Goal: Navigation & Orientation: Find specific page/section

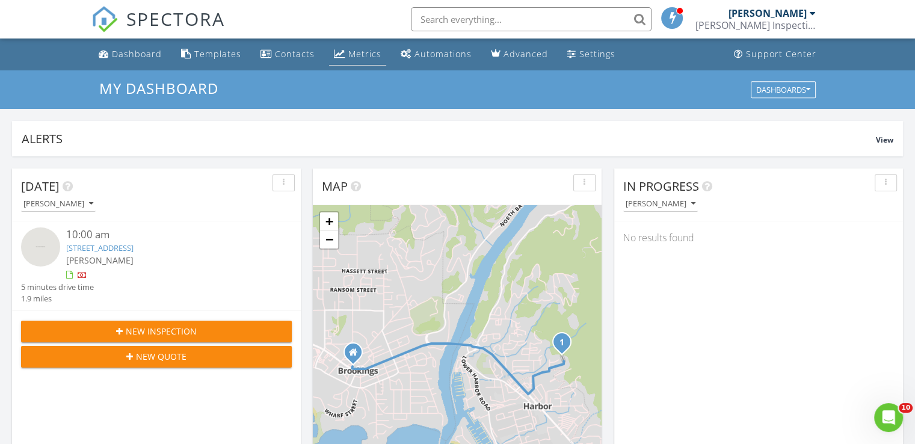
click at [365, 57] on div "Metrics" at bounding box center [364, 53] width 33 height 11
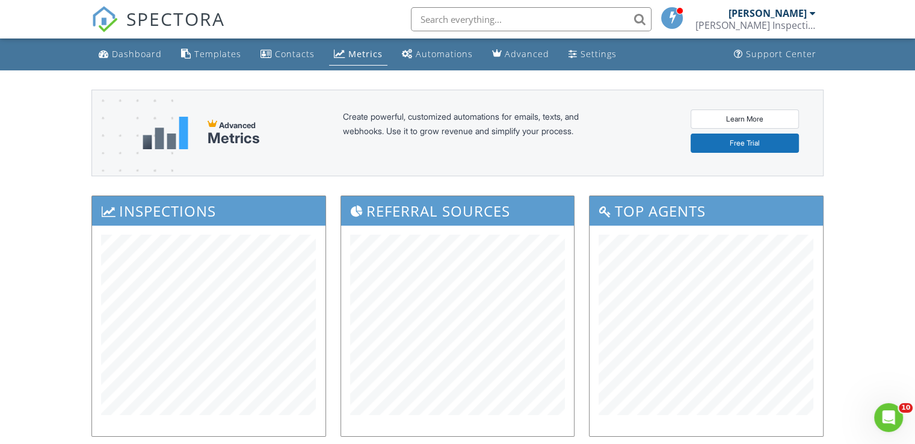
click at [359, 49] on div "Metrics" at bounding box center [365, 53] width 34 height 11
click at [153, 52] on div "Dashboard" at bounding box center [137, 53] width 50 height 11
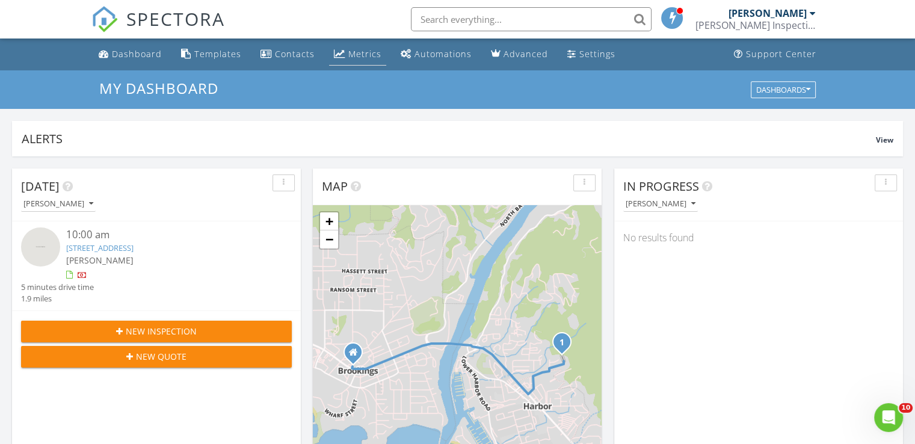
click at [360, 46] on link "Metrics" at bounding box center [357, 54] width 57 height 22
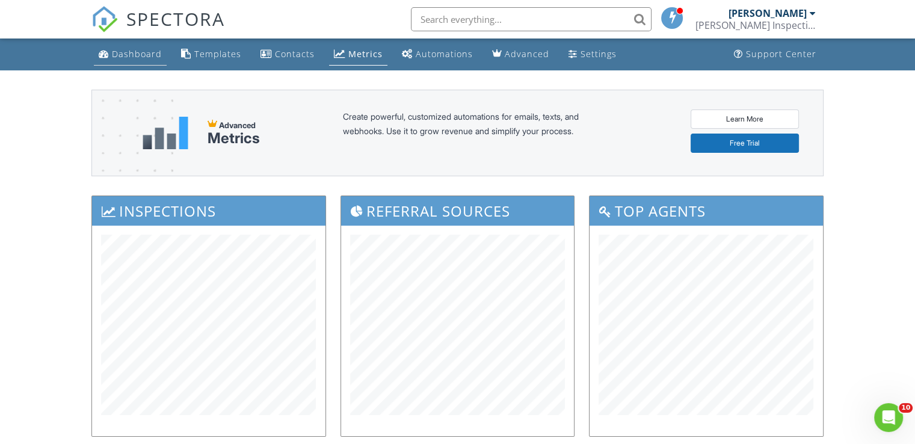
click at [119, 54] on div "Dashboard" at bounding box center [137, 53] width 50 height 11
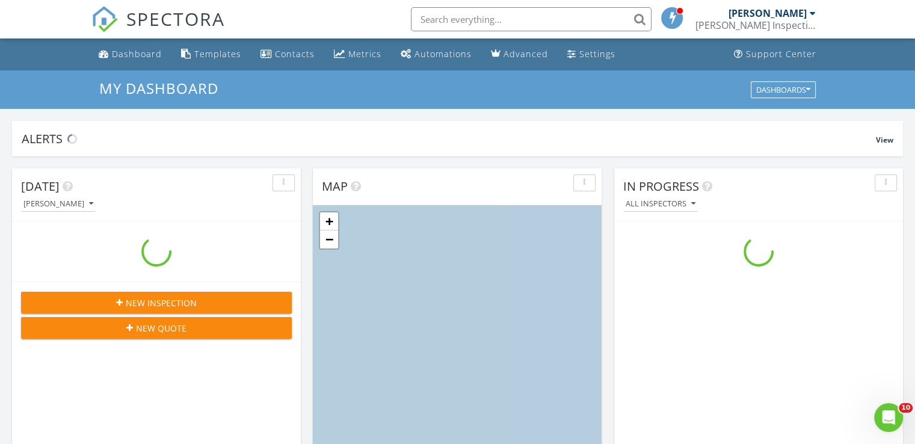
scroll to position [1114, 934]
